Goal: Information Seeking & Learning: Learn about a topic

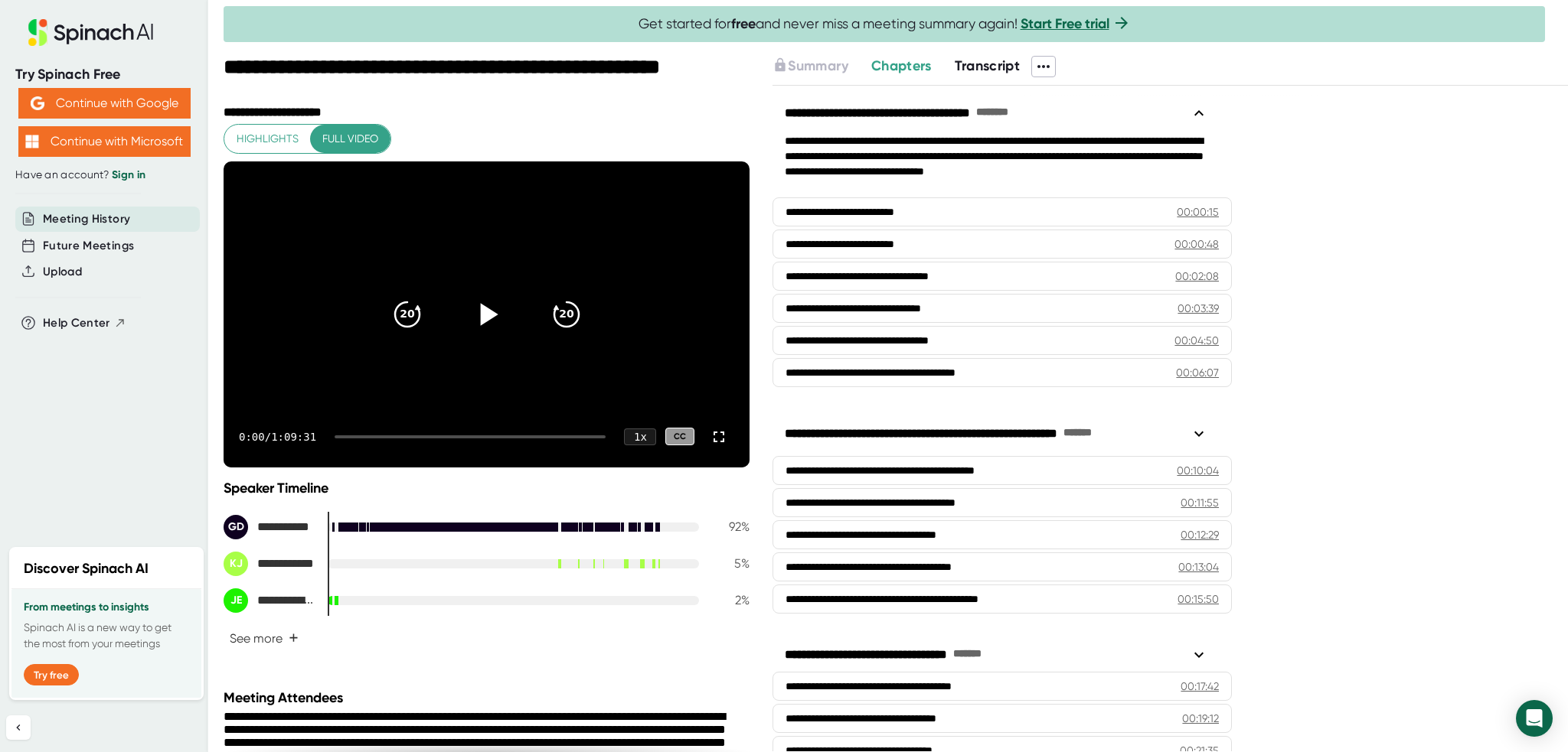
click at [474, 313] on icon at bounding box center [487, 314] width 38 height 38
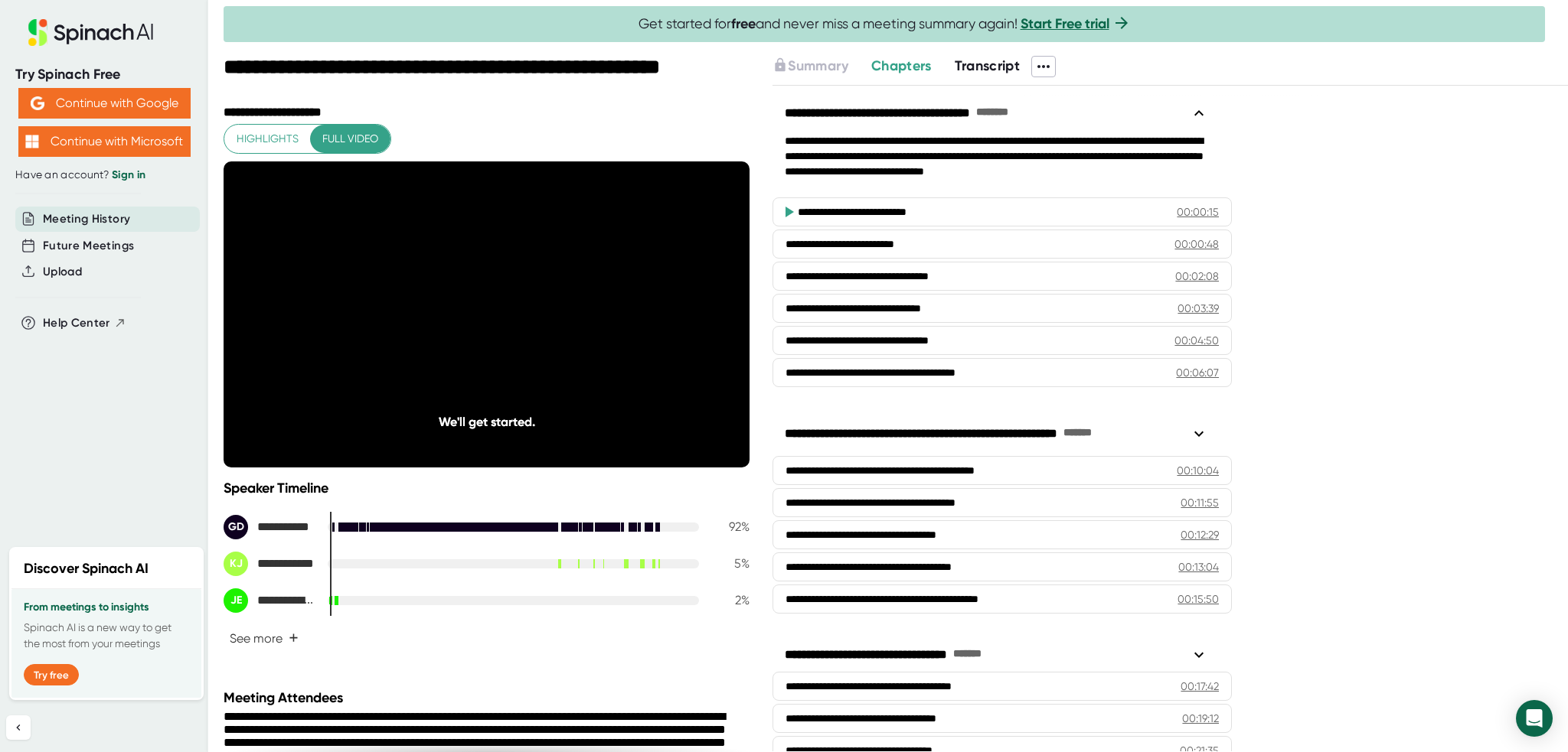
click at [370, 480] on div "Speaker Timeline" at bounding box center [486, 488] width 526 height 17
click at [557, 432] on div "0:39 / 1:09:31 1 x CC" at bounding box center [486, 437] width 526 height 61
click at [555, 436] on div at bounding box center [470, 437] width 271 height 3
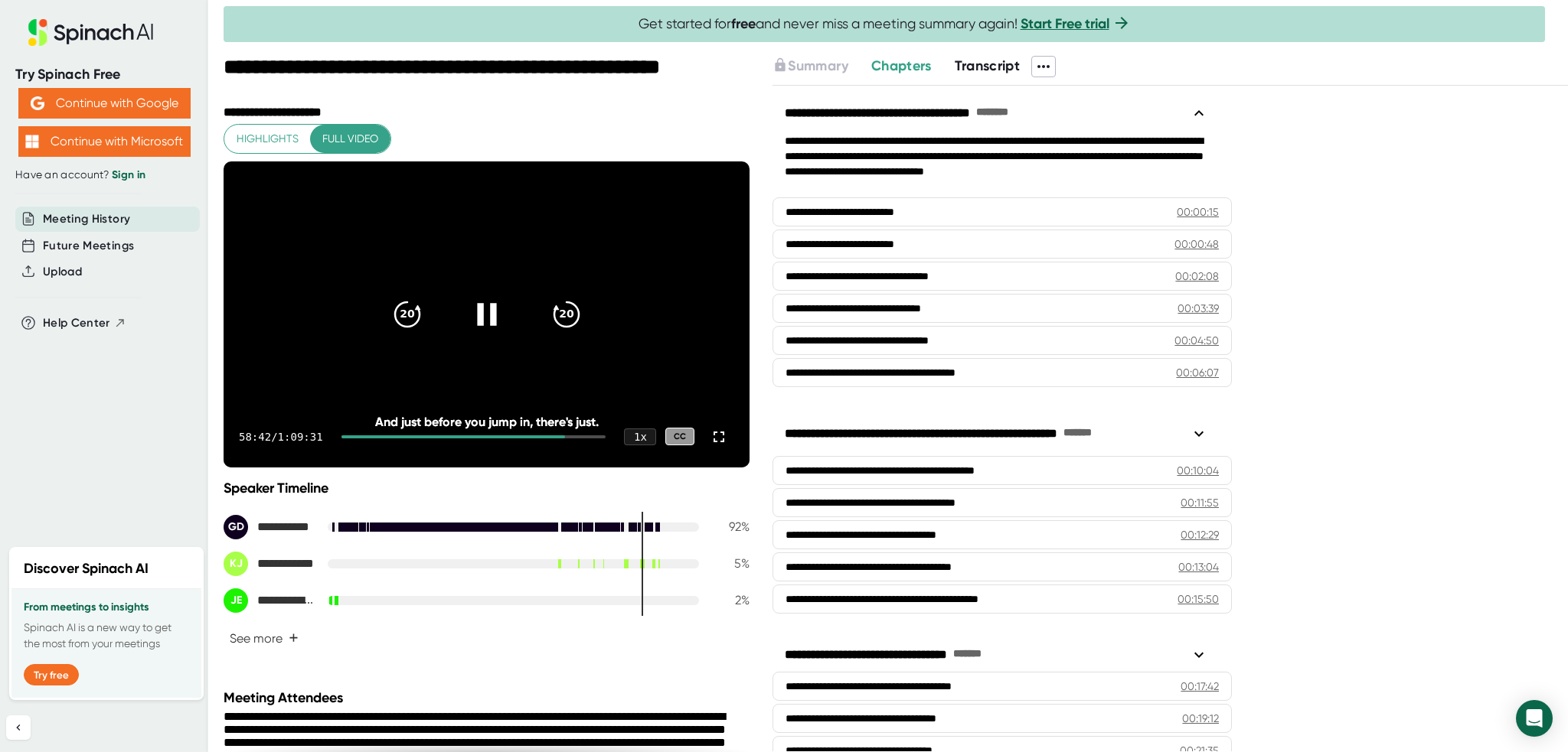
click at [484, 306] on icon at bounding box center [486, 314] width 19 height 22
